Goal: Communication & Community: Answer question/provide support

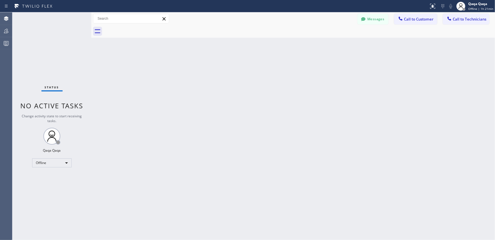
click at [381, 21] on button "Messages" at bounding box center [372, 19] width 31 height 11
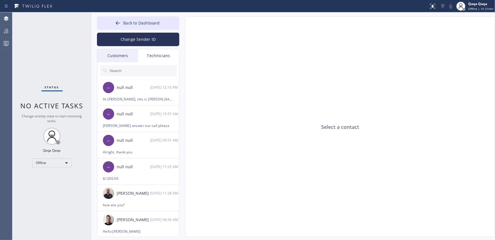
click at [120, 59] on div "Customers" at bounding box center [117, 55] width 41 height 13
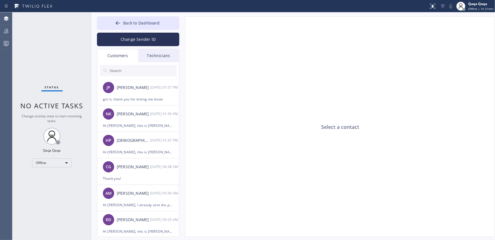
click at [140, 39] on button "Change Sender ID" at bounding box center [138, 40] width 82 height 14
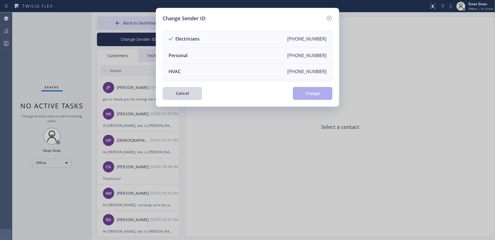
click at [215, 57] on li "Personal +18889849301" at bounding box center [247, 56] width 169 height 16
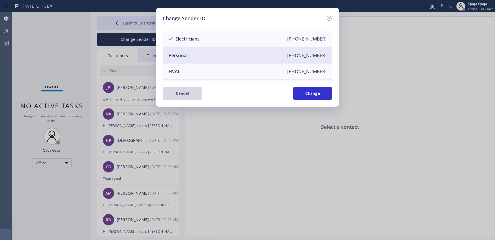
click at [233, 56] on li "Personal +18889849301" at bounding box center [247, 56] width 169 height 16
click at [310, 94] on button "Change" at bounding box center [312, 93] width 39 height 13
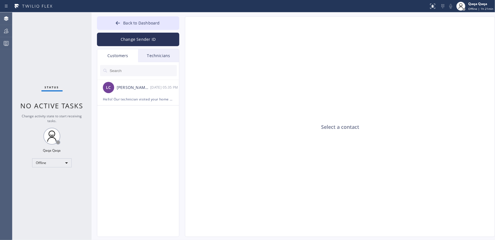
click at [274, 136] on div "Select a contact" at bounding box center [340, 127] width 310 height 221
click at [126, 64] on div at bounding box center [138, 70] width 82 height 17
click at [126, 69] on input "text" at bounding box center [143, 70] width 68 height 11
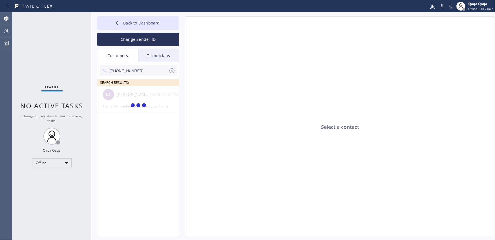
click at [150, 72] on input "(949) 767-1955" at bounding box center [138, 70] width 59 height 11
click at [134, 95] on div "Sommer Gonzales" at bounding box center [134, 95] width 34 height 6
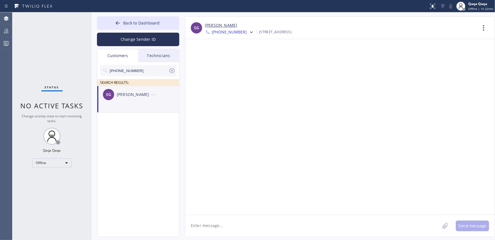
click at [172, 73] on icon at bounding box center [171, 70] width 5 height 5
click at [146, 126] on div "SEARCH RESULTS: SG Sommer Gonzales --:--" at bounding box center [138, 156] width 82 height 188
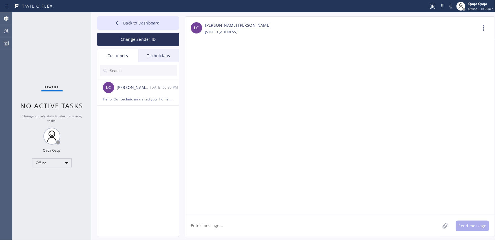
click at [324, 173] on div at bounding box center [339, 127] width 309 height 176
click at [141, 72] on input "text" at bounding box center [143, 70] width 68 height 11
click at [128, 57] on div "Customers" at bounding box center [117, 55] width 41 height 13
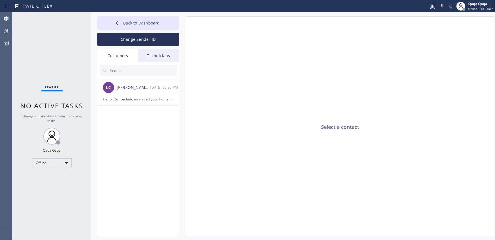
click at [124, 69] on input "text" at bounding box center [143, 70] width 68 height 11
click at [141, 70] on input "(323) 536-1545" at bounding box center [138, 70] width 59 height 11
click at [149, 72] on input "(323) 536-1545" at bounding box center [138, 70] width 59 height 11
click at [144, 70] on input "(323) 536-1545" at bounding box center [138, 70] width 59 height 11
drag, startPoint x: 139, startPoint y: 70, endPoint x: 97, endPoint y: 74, distance: 42.1
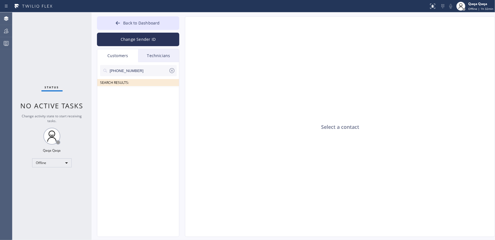
click at [97, 74] on div "Customers Technicians (323) 536-1545 SEARCH RESULTS:" at bounding box center [138, 143] width 82 height 188
click at [172, 71] on icon at bounding box center [171, 70] width 7 height 7
click at [119, 69] on input "text" at bounding box center [143, 70] width 68 height 11
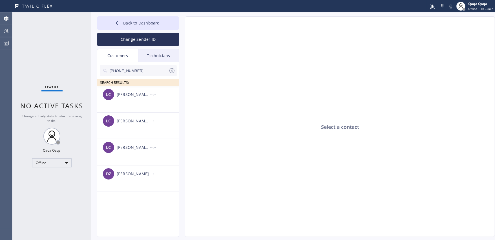
click at [125, 93] on div "[PERSON_NAME] [PERSON_NAME]" at bounding box center [134, 95] width 34 height 6
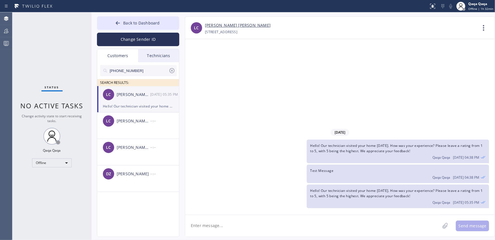
click at [365, 224] on textarea at bounding box center [312, 226] width 255 height 22
click at [290, 221] on textarea at bounding box center [312, 226] width 255 height 22
type textarea "Test"
click at [479, 228] on button "Send message" at bounding box center [471, 226] width 33 height 11
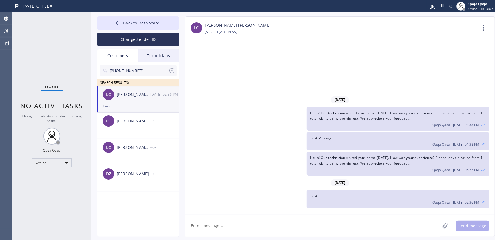
click at [273, 222] on textarea at bounding box center [312, 226] width 255 height 22
type textarea "test"
click at [468, 227] on button "Send message" at bounding box center [471, 226] width 33 height 11
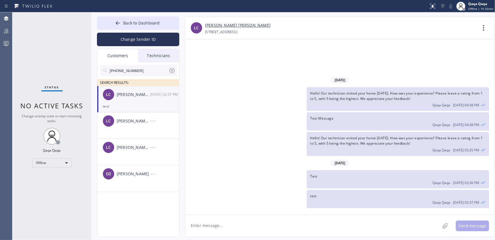
click at [380, 221] on textarea at bounding box center [312, 226] width 255 height 22
click at [482, 27] on icon at bounding box center [484, 28] width 14 height 14
click at [455, 43] on li "Contact Full Information" at bounding box center [449, 43] width 82 height 15
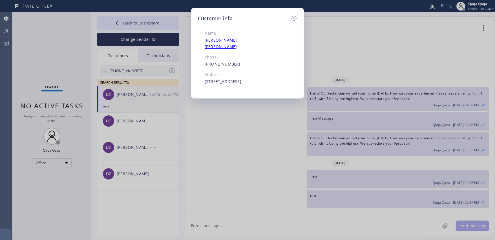
click at [216, 40] on link "Lana Cher" at bounding box center [220, 43] width 32 height 12
click at [293, 20] on icon at bounding box center [293, 18] width 7 height 7
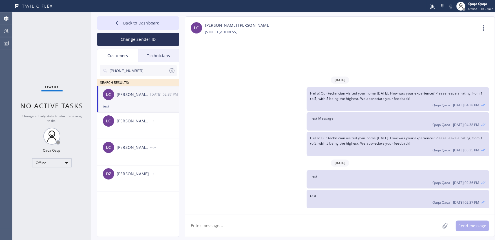
click at [172, 71] on icon at bounding box center [171, 70] width 5 height 5
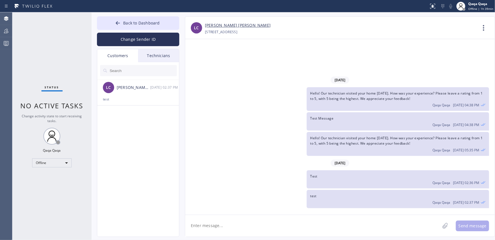
click at [219, 27] on link "[PERSON_NAME] [PERSON_NAME]" at bounding box center [238, 25] width 66 height 6
click at [485, 27] on icon at bounding box center [484, 28] width 14 height 14
click at [445, 43] on li "Contact Full Information" at bounding box center [449, 43] width 82 height 15
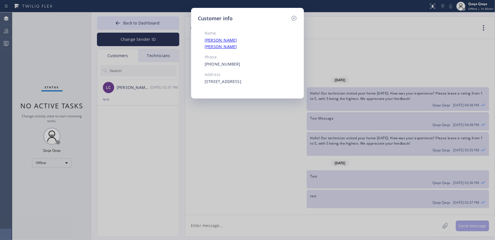
click at [293, 18] on icon at bounding box center [293, 18] width 5 height 5
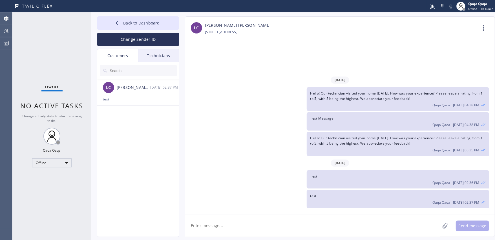
click at [345, 224] on textarea at bounding box center [312, 226] width 255 height 22
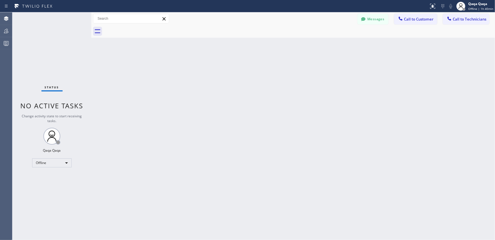
click at [377, 21] on button "Messages" at bounding box center [372, 19] width 31 height 11
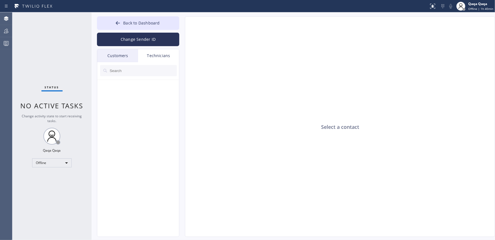
click at [122, 62] on div at bounding box center [138, 70] width 82 height 17
click at [123, 59] on div "Customers" at bounding box center [117, 55] width 41 height 13
click at [133, 72] on input "text" at bounding box center [143, 70] width 68 height 11
click at [125, 89] on div "[PERSON_NAME] [PERSON_NAME]" at bounding box center [134, 87] width 34 height 6
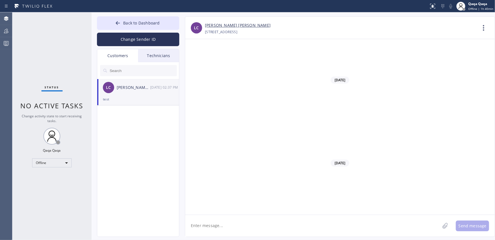
click at [486, 28] on icon at bounding box center [484, 28] width 14 height 14
click at [448, 42] on li "Contact Full Information" at bounding box center [449, 43] width 82 height 15
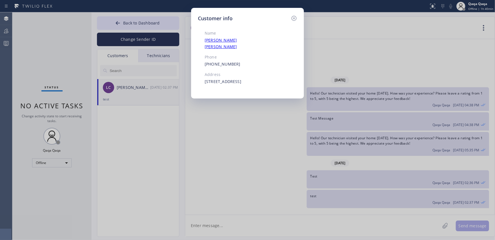
click at [295, 19] on icon at bounding box center [293, 18] width 7 height 7
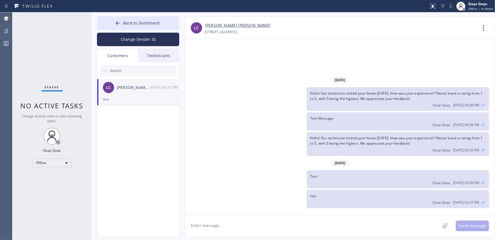
click at [130, 69] on input "text" at bounding box center [143, 70] width 68 height 11
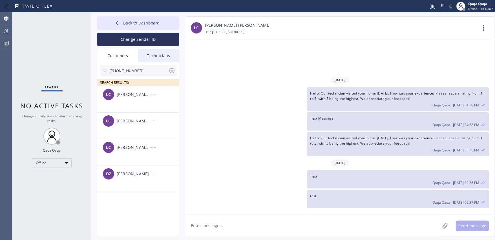
click at [123, 101] on div "LC [PERSON_NAME] [PERSON_NAME] --:--" at bounding box center [138, 94] width 82 height 17
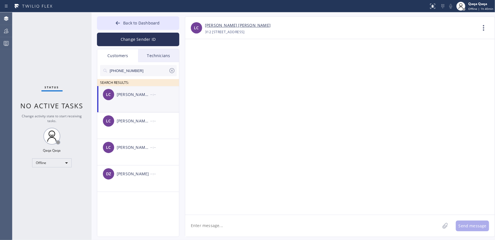
click at [482, 30] on icon at bounding box center [484, 28] width 14 height 14
click at [442, 45] on li "Contact Full Information" at bounding box center [449, 43] width 82 height 15
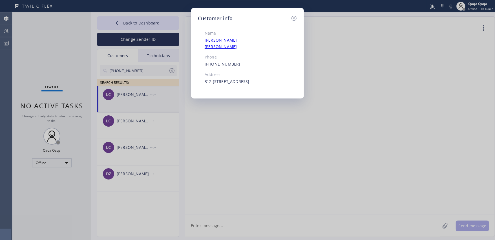
click at [293, 17] on icon at bounding box center [293, 18] width 7 height 7
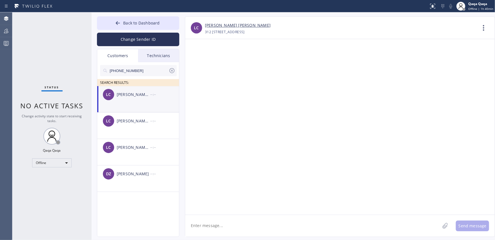
click at [248, 227] on textarea at bounding box center [312, 226] width 255 height 22
type textarea "test"
click at [439, 187] on div at bounding box center [339, 127] width 309 height 176
click at [470, 228] on button "Send message" at bounding box center [471, 226] width 33 height 11
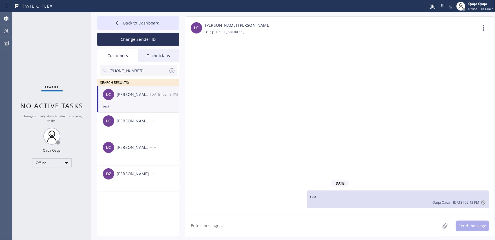
click at [172, 71] on icon at bounding box center [171, 70] width 7 height 7
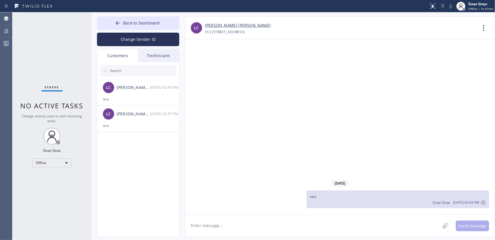
click at [129, 160] on div "LC [PERSON_NAME] [PERSON_NAME] [DATE] 02:43 PM test LC [PERSON_NAME] [PERSON_NA…" at bounding box center [138, 156] width 82 height 188
drag, startPoint x: 156, startPoint y: 183, endPoint x: 149, endPoint y: 179, distance: 7.7
click at [156, 182] on div "LC [PERSON_NAME] [PERSON_NAME] [DATE] 02:43 PM test LC [PERSON_NAME] [PERSON_NA…" at bounding box center [138, 156] width 82 height 188
click at [112, 171] on div "LC [PERSON_NAME] [PERSON_NAME] [DATE] 02:43 PM test LC [PERSON_NAME] [PERSON_NA…" at bounding box center [138, 156] width 82 height 188
